Goal: Check status: Check status

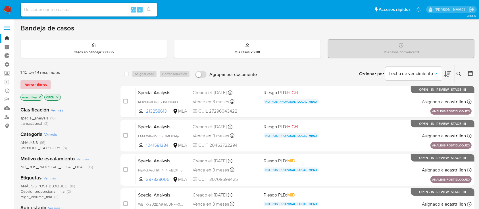
click at [30, 86] on span "Borrar filtros" at bounding box center [35, 85] width 22 height 8
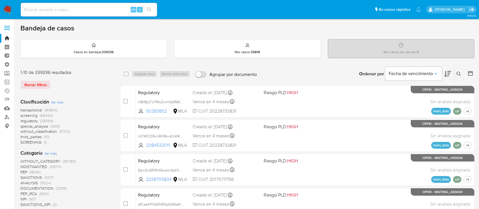
click at [56, 10] on input at bounding box center [89, 9] width 136 height 7
paste input "bXBXY9e5N8K9eENqBrx2Xi0I"
type input "bXBXY9e5N8K9eENqBrx2Xi0I"
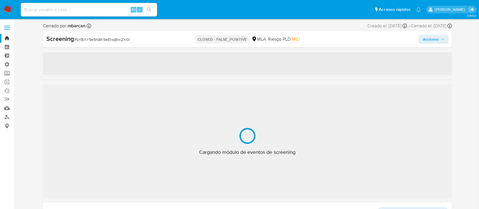
select select "10"
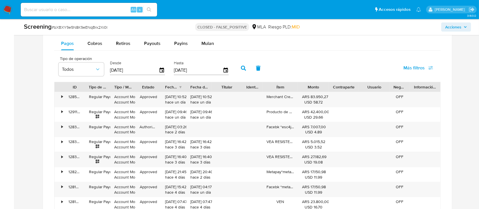
scroll to position [507, 0]
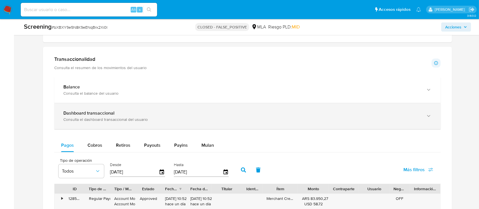
click at [79, 119] on div "Consulta el dashboard transaccional del usuario" at bounding box center [241, 119] width 357 height 5
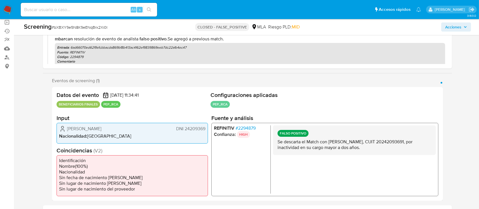
scroll to position [60, 0]
click at [416, 139] on p "Se descarta el Match con Gustavo Alejandro Katavich, CUIT 20242093691, por inac…" at bounding box center [355, 143] width 154 height 11
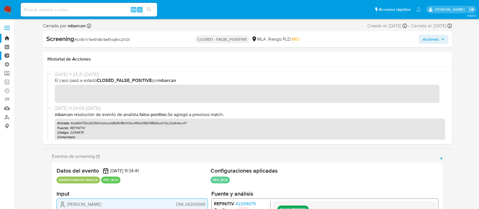
scroll to position [5, 0]
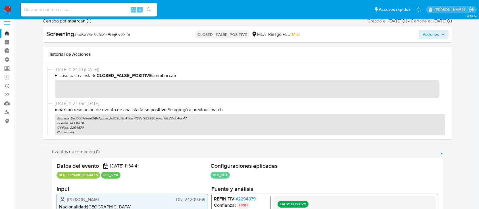
click at [11, 23] on label at bounding box center [7, 23] width 14 height 12
click at [0, 0] on input "checkbox" at bounding box center [0, 0] width 0 height 0
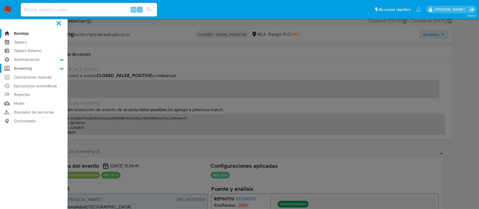
click at [55, 67] on label "Screening" at bounding box center [34, 68] width 68 height 9
click at [0, 0] on input "Screening" at bounding box center [0, 0] width 0 height 0
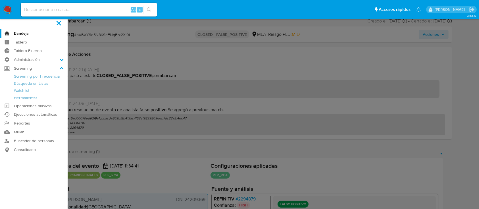
click at [120, 61] on label at bounding box center [239, 104] width 479 height 209
click at [0, 0] on input "checkbox" at bounding box center [0, 0] width 0 height 0
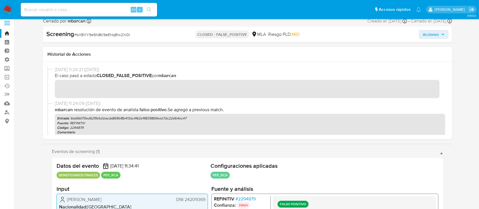
click at [7, 24] on span at bounding box center [7, 24] width 6 height 1
click at [0, 0] on input "checkbox" at bounding box center [0, 0] width 0 height 0
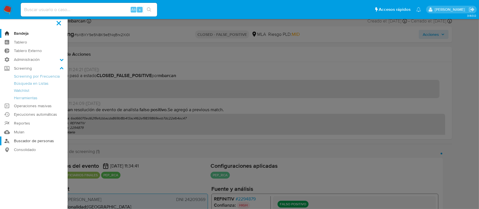
click at [34, 140] on link "Buscador de personas" at bounding box center [34, 140] width 68 height 9
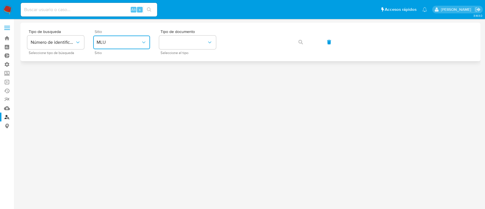
click at [119, 40] on span "MLU" at bounding box center [119, 43] width 44 height 6
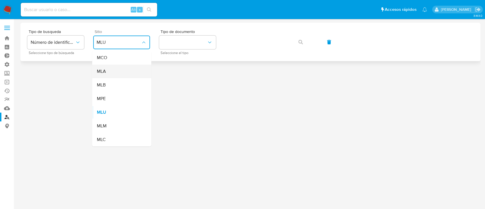
click at [127, 69] on div "MLA" at bounding box center [120, 72] width 47 height 14
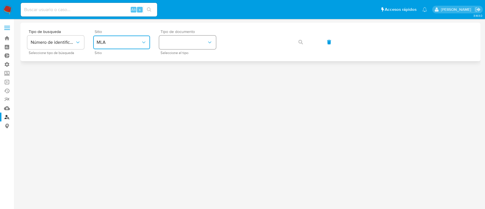
click at [177, 44] on button "identificationType" at bounding box center [187, 43] width 57 height 14
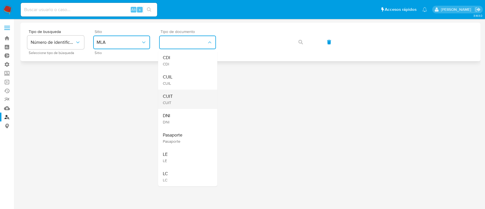
click at [177, 95] on div "CUIT CUIT" at bounding box center [186, 99] width 47 height 19
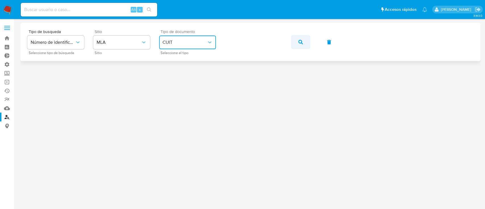
click at [305, 44] on button "button" at bounding box center [300, 42] width 19 height 14
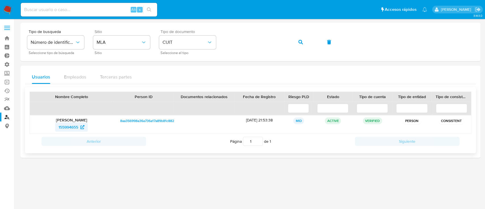
click at [64, 128] on span "155994655" at bounding box center [69, 127] width 20 height 9
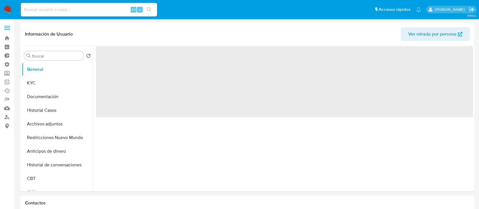
select select "10"
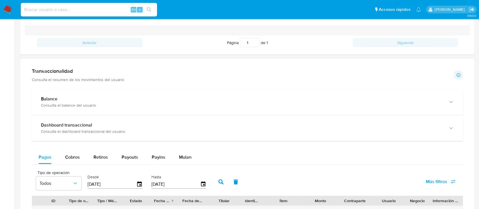
scroll to position [253, 0]
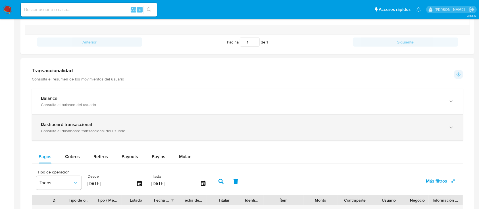
click at [68, 128] on div "Consulta el dashboard transaccional del usuario" at bounding box center [242, 130] width 402 height 5
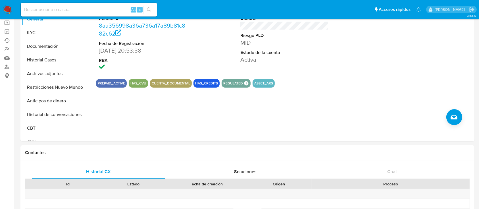
scroll to position [0, 0]
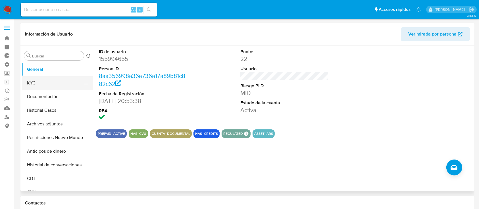
click at [37, 87] on button "KYC" at bounding box center [55, 83] width 67 height 14
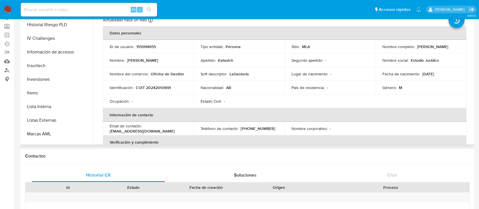
scroll to position [261, 0]
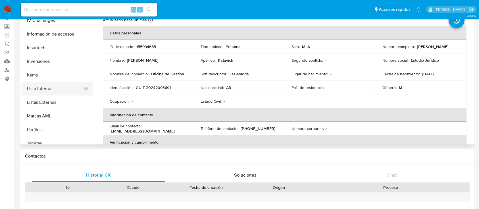
click at [47, 88] on button "Lista Interna" at bounding box center [55, 89] width 67 height 14
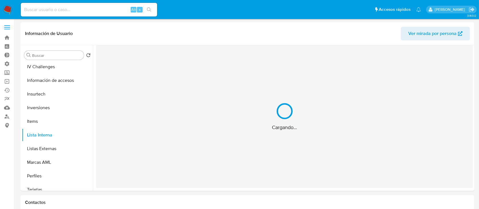
scroll to position [0, 0]
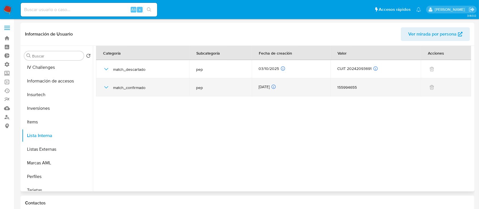
click at [105, 85] on icon "button" at bounding box center [106, 87] width 7 height 7
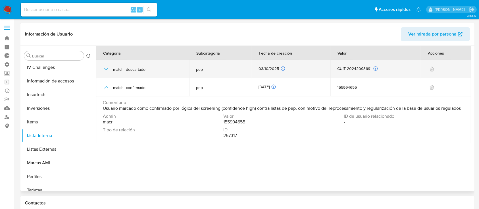
click at [106, 73] on div "match_descartado" at bounding box center [143, 69] width 80 height 18
click at [105, 70] on icon "button" at bounding box center [106, 69] width 7 height 7
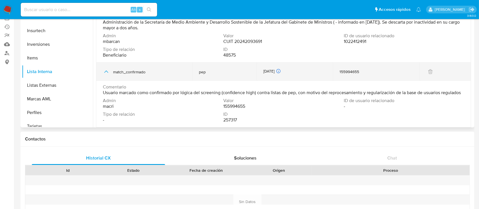
scroll to position [65, 0]
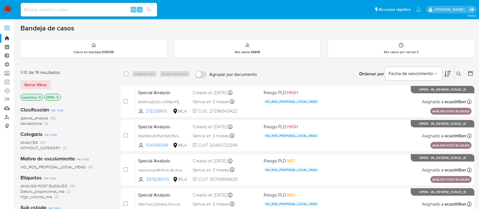
click at [109, 8] on input at bounding box center [89, 9] width 136 height 7
paste input "u913jzhLGLwMP1hGvUyeynkH"
type input "u913jzhLGLwMP1hGvUyeynkH"
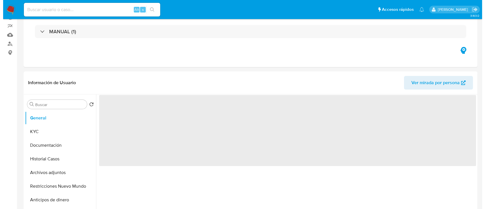
scroll to position [77, 0]
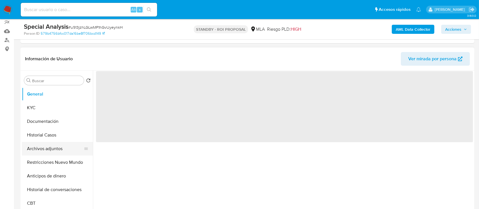
select select "10"
click at [33, 148] on button "Archivos adjuntos" at bounding box center [55, 149] width 67 height 14
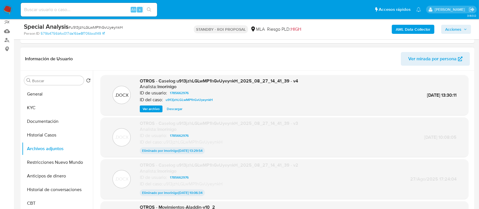
click at [149, 108] on span "Ver archivo" at bounding box center [151, 109] width 17 height 6
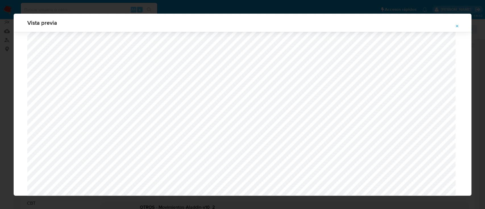
scroll to position [474, 0]
click at [459, 28] on span "Attachment preview" at bounding box center [457, 26] width 5 height 8
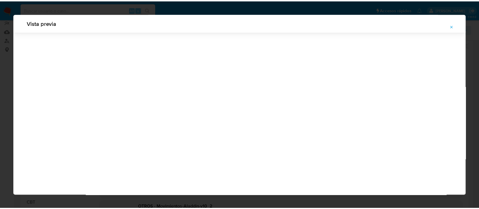
scroll to position [18, 0]
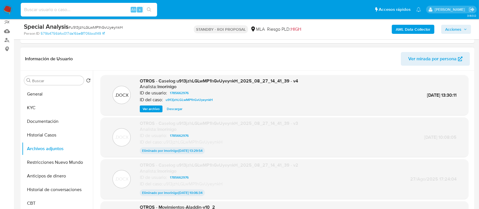
click at [121, 10] on input at bounding box center [89, 9] width 136 height 7
paste input "sina3NvO8uU1QUHB9AhozanV"
type input "sina3NvO8uU1QUHB9AhozanV"
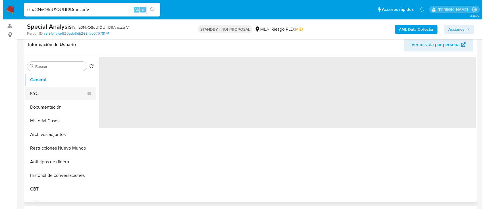
scroll to position [92, 0]
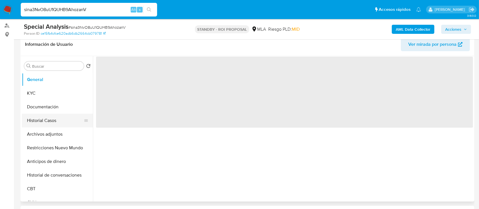
select select "10"
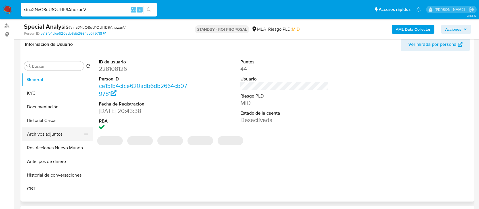
click at [54, 131] on button "Archivos adjuntos" at bounding box center [55, 134] width 67 height 14
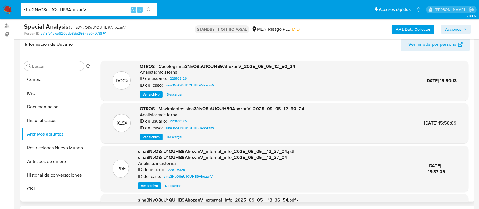
click at [155, 96] on span "Ver archivo" at bounding box center [151, 95] width 17 height 6
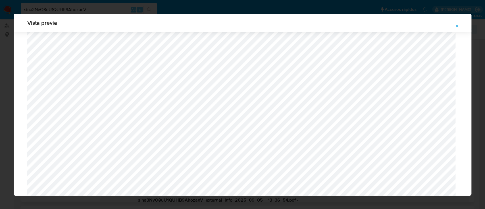
scroll to position [470, 0]
click at [460, 27] on button "Attachment preview" at bounding box center [457, 26] width 13 height 9
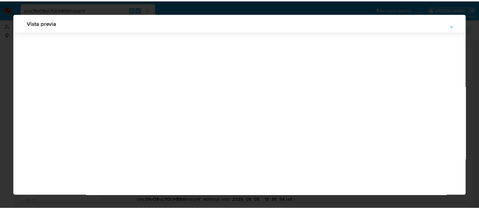
scroll to position [18, 0]
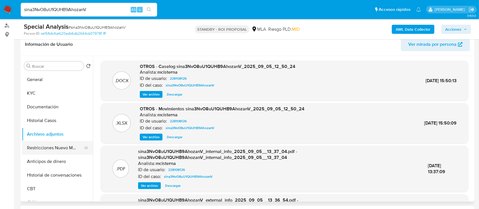
click at [54, 146] on button "Restricciones Nuevo Mundo" at bounding box center [55, 148] width 67 height 14
